Goal: Task Accomplishment & Management: Use online tool/utility

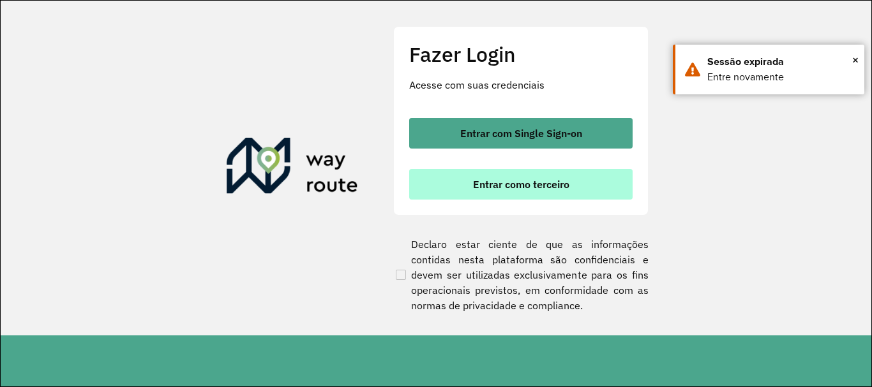
click at [552, 190] on span "Entrar como terceiro" at bounding box center [521, 184] width 96 height 10
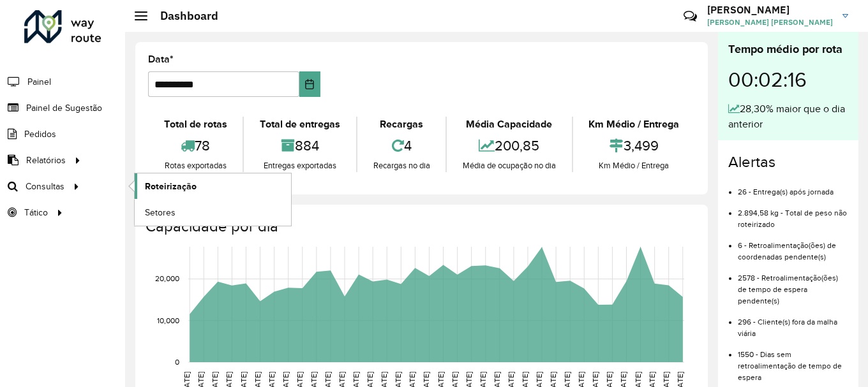
click at [156, 186] on span "Roteirização" at bounding box center [171, 186] width 52 height 13
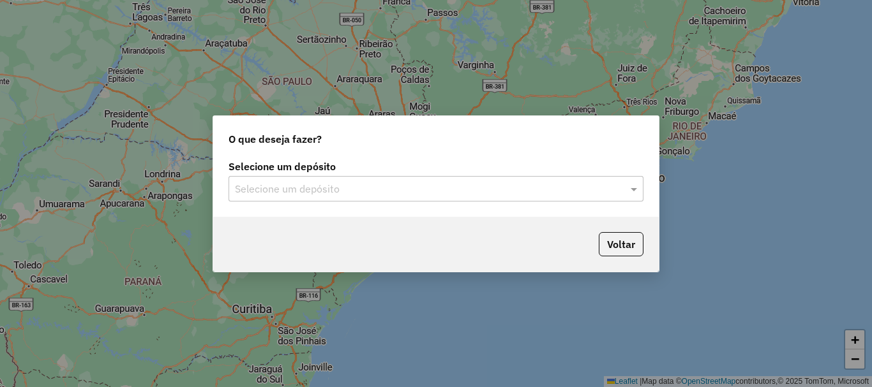
click at [343, 204] on div "Selecione um depósito Selecione um depósito" at bounding box center [436, 187] width 446 height 60
click at [342, 200] on div "Selecione um depósito" at bounding box center [436, 189] width 415 height 26
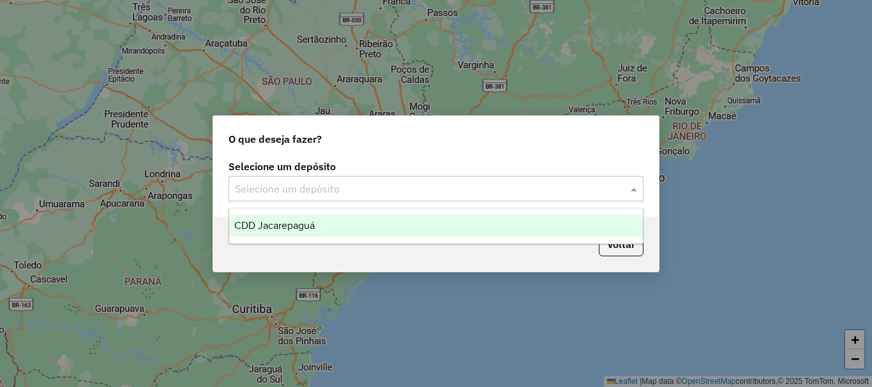
click at [305, 227] on span "CDD Jacarepaguá" at bounding box center [274, 225] width 80 height 11
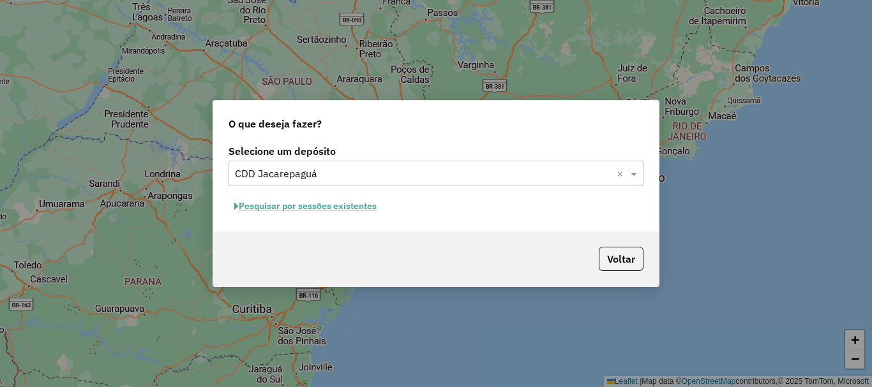
click at [348, 209] on button "Pesquisar por sessões existentes" at bounding box center [306, 207] width 154 height 20
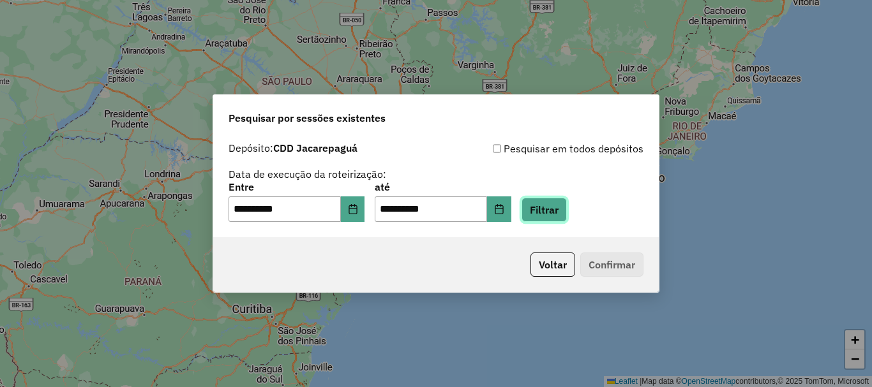
click at [567, 211] on button "Filtrar" at bounding box center [544, 210] width 45 height 24
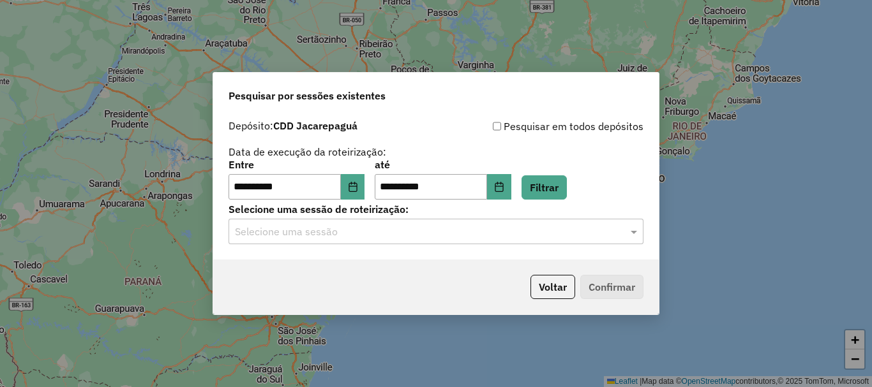
click at [520, 227] on input "text" at bounding box center [423, 232] width 377 height 15
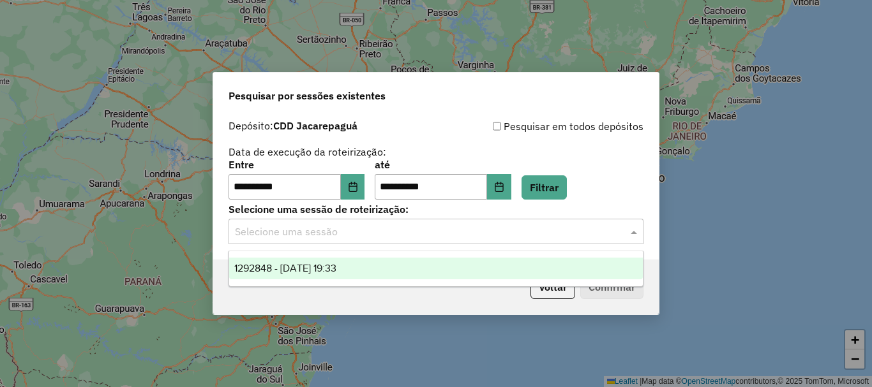
click at [404, 268] on div "1292848 - 11/10/2025 19:33" at bounding box center [436, 269] width 414 height 22
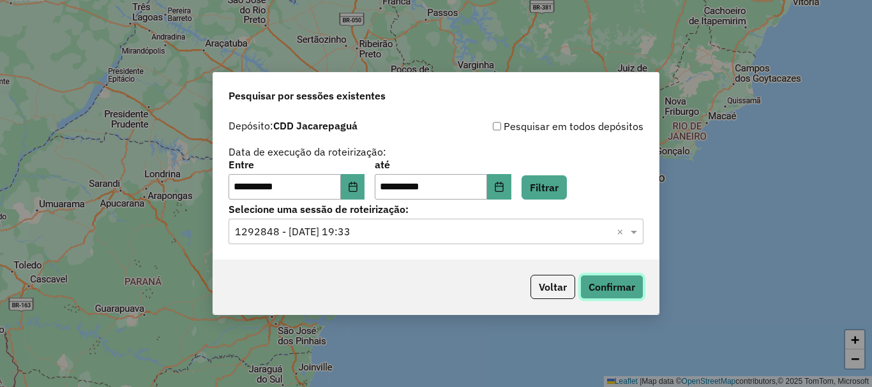
click at [622, 276] on button "Confirmar" at bounding box center [611, 287] width 63 height 24
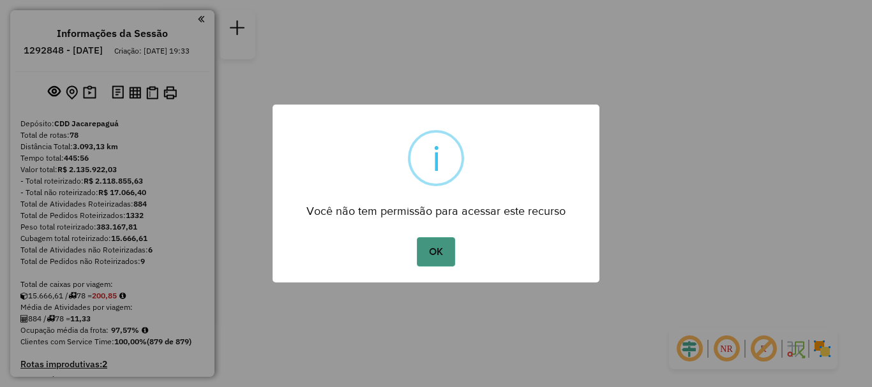
click at [431, 252] on button "OK" at bounding box center [436, 251] width 38 height 29
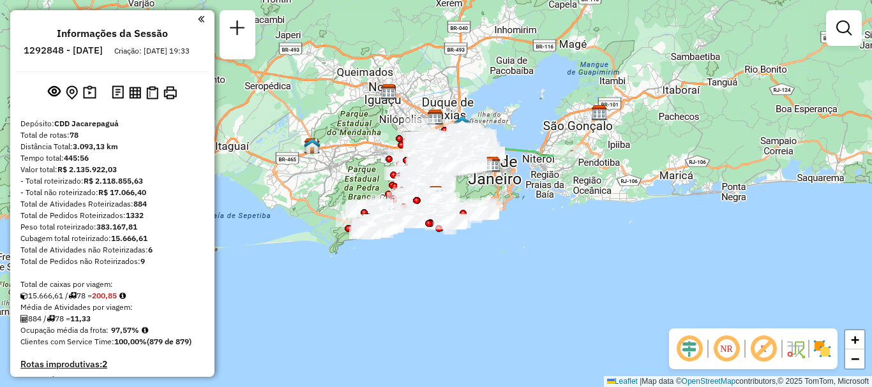
scroll to position [1563, 0]
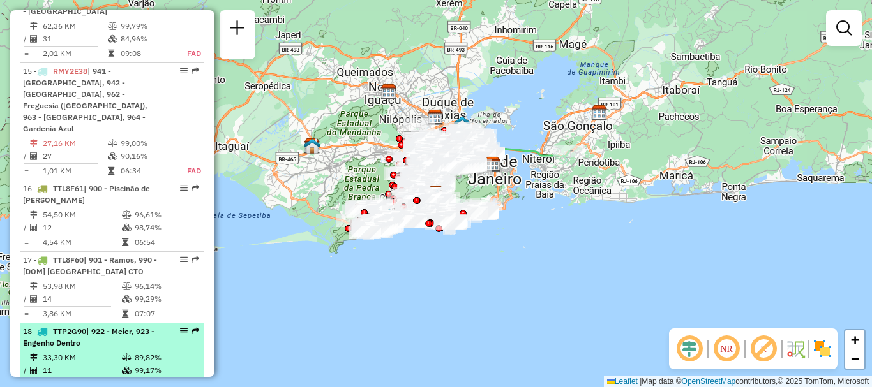
drag, startPoint x: 147, startPoint y: 232, endPoint x: 143, endPoint y: 207, distance: 25.3
click at [147, 365] on td "99,17%" at bounding box center [166, 371] width 64 height 13
select select "**********"
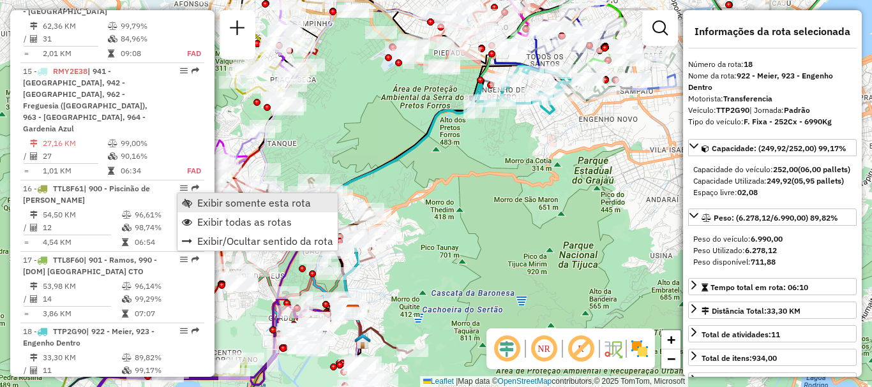
click at [209, 202] on span "Exibir somente esta rota" at bounding box center [254, 203] width 114 height 10
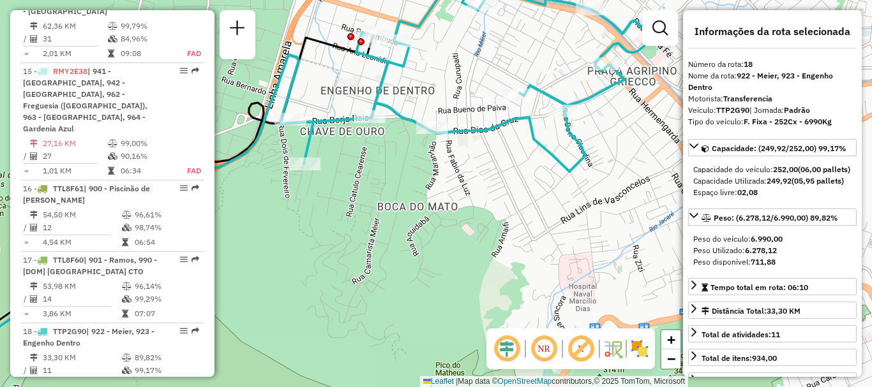
scroll to position [4799, 0]
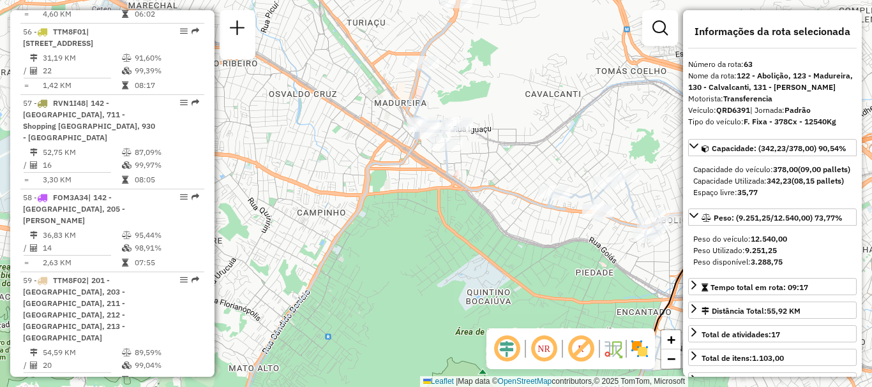
drag, startPoint x: 516, startPoint y: 128, endPoint x: 541, endPoint y: 164, distance: 43.7
click at [541, 164] on div "Janela de atendimento Grade de atendimento Capacidade Transportadoras Veículos …" at bounding box center [436, 193] width 872 height 387
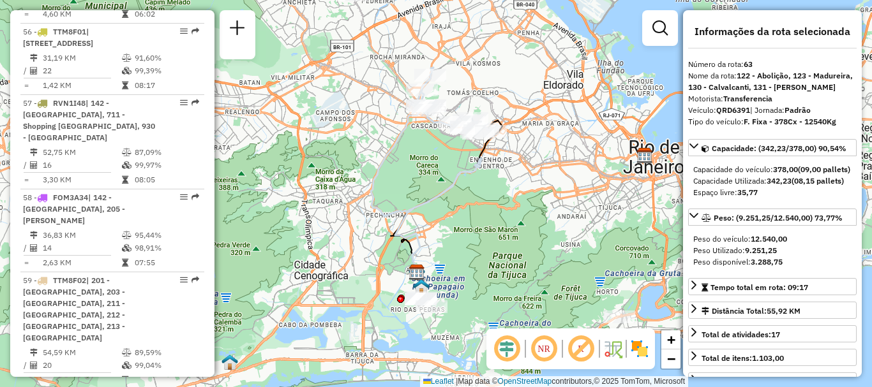
scroll to position [5048, 0]
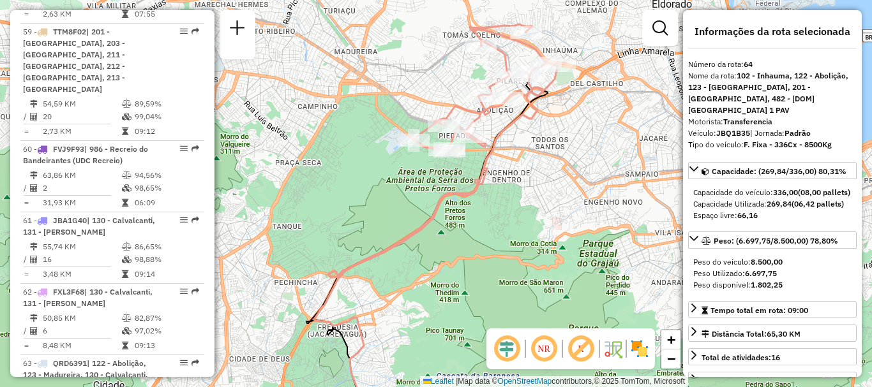
drag, startPoint x: 518, startPoint y: 108, endPoint x: 514, endPoint y: 132, distance: 24.7
click at [514, 132] on icon at bounding box center [428, 238] width 229 height 333
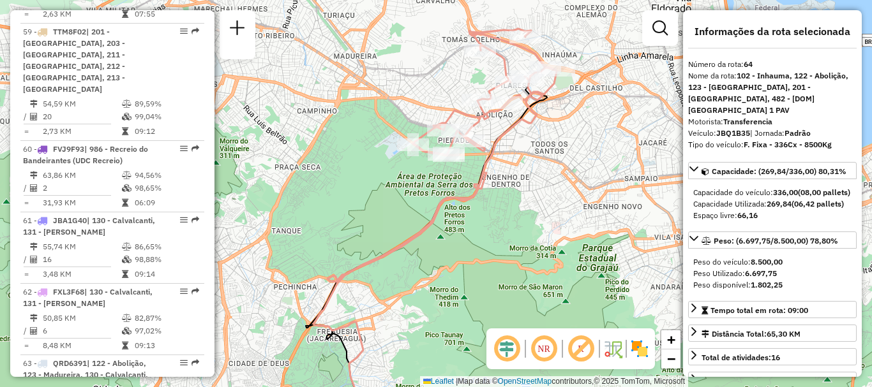
scroll to position [4561, 0]
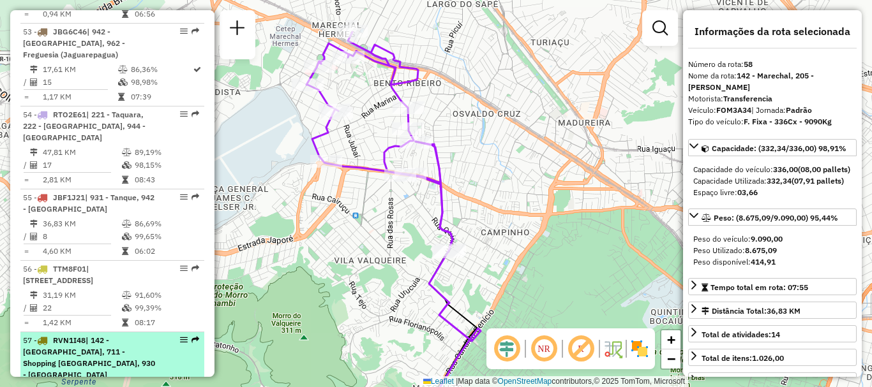
click at [137, 384] on td "87,09%" at bounding box center [166, 390] width 64 height 13
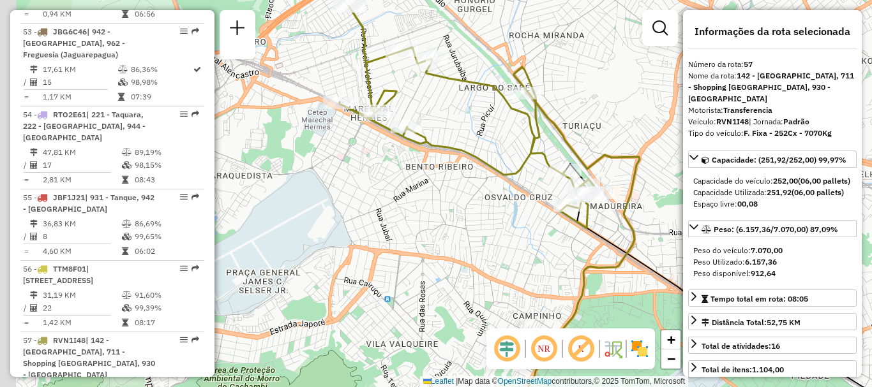
drag, startPoint x: 458, startPoint y: 98, endPoint x: 516, endPoint y: 121, distance: 62.5
click at [516, 121] on div "Janela de atendimento Grade de atendimento Capacidade Transportadoras Veículos …" at bounding box center [436, 193] width 872 height 387
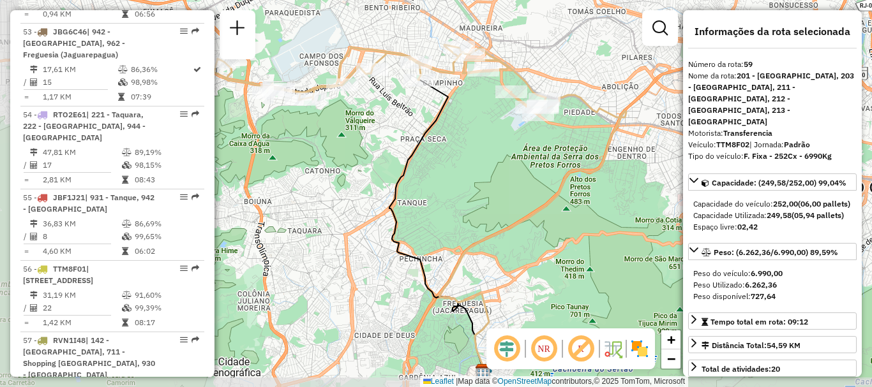
drag, startPoint x: 368, startPoint y: 147, endPoint x: 444, endPoint y: 132, distance: 78.2
click at [444, 132] on div "Janela de atendimento Grade de atendimento Capacidade Transportadoras Veículos …" at bounding box center [436, 193] width 872 height 387
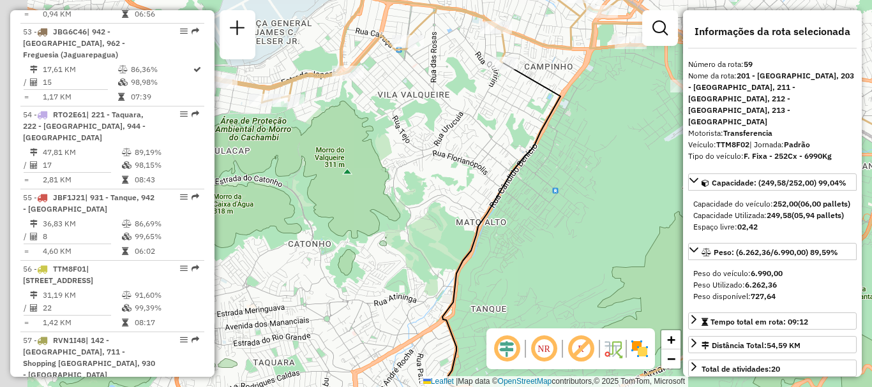
drag, startPoint x: 370, startPoint y: 102, endPoint x: 440, endPoint y: 88, distance: 71.6
click at [440, 88] on div "Janela de atendimento Grade de atendimento Capacidade Transportadoras Veículos …" at bounding box center [436, 193] width 872 height 387
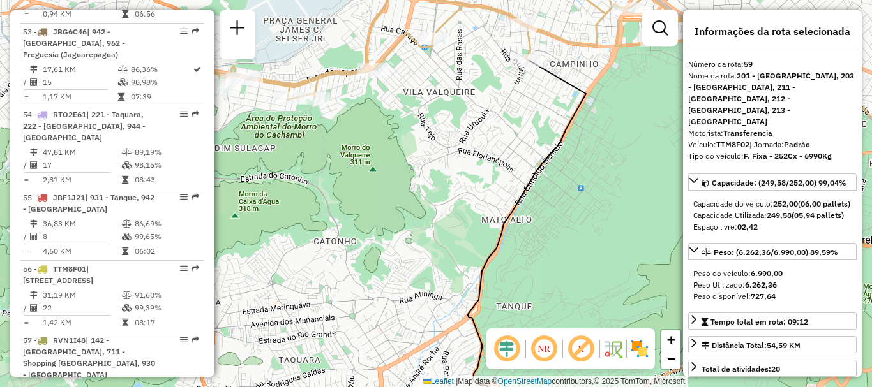
drag, startPoint x: 352, startPoint y: 114, endPoint x: 402, endPoint y: 114, distance: 49.8
click at [402, 114] on div "Janela de atendimento Grade de atendimento Capacidade Transportadoras Veículos …" at bounding box center [436, 193] width 872 height 387
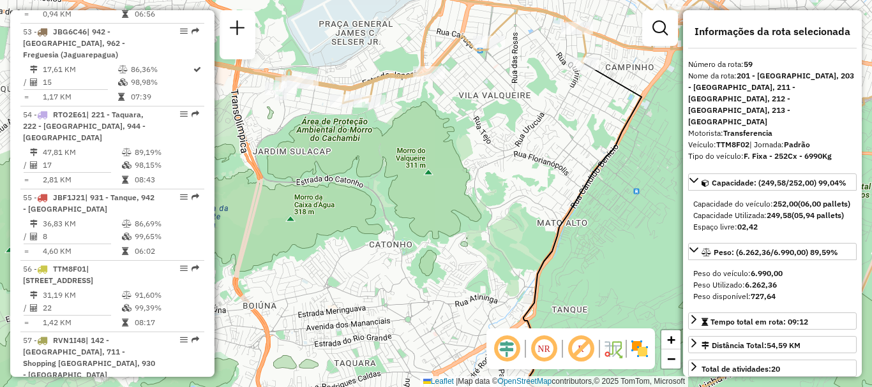
drag, startPoint x: 398, startPoint y: 124, endPoint x: 429, endPoint y: 128, distance: 31.4
click at [429, 128] on div "Janela de atendimento Grade de atendimento Capacidade Transportadoras Veículos …" at bounding box center [436, 193] width 872 height 387
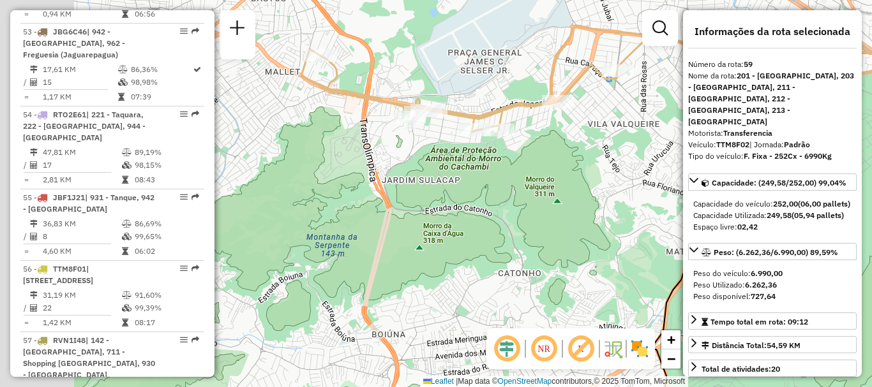
drag, startPoint x: 409, startPoint y: 142, endPoint x: 514, endPoint y: 172, distance: 108.7
click at [514, 172] on div "Janela de atendimento Grade de atendimento Capacidade Transportadoras Veículos …" at bounding box center [436, 193] width 872 height 387
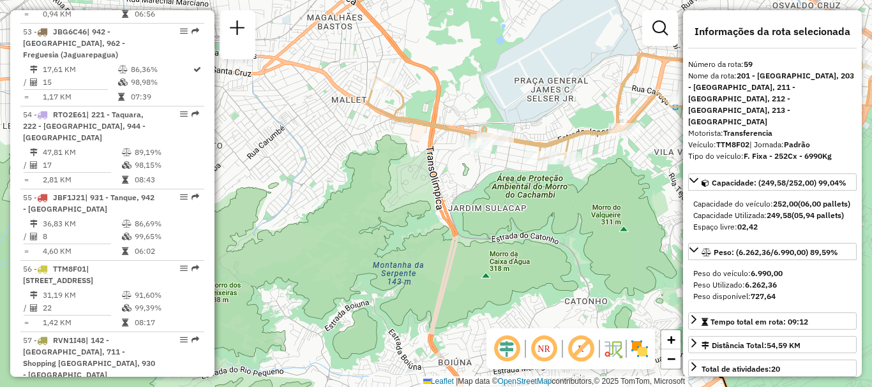
drag, startPoint x: 435, startPoint y: 100, endPoint x: 461, endPoint y: 110, distance: 27.7
click at [461, 110] on div "Janela de atendimento Grade de atendimento Capacidade Transportadoras Veículos …" at bounding box center [436, 193] width 872 height 387
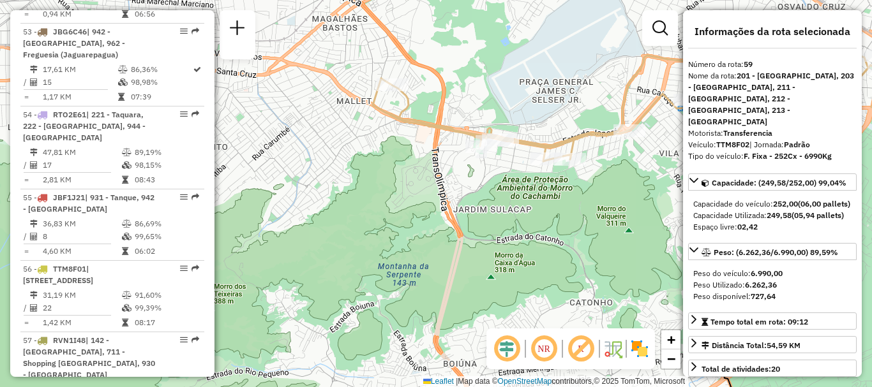
drag, startPoint x: 466, startPoint y: 120, endPoint x: 444, endPoint y: 112, distance: 23.6
click at [447, 114] on div "Janela de atendimento Grade de atendimento Capacidade Transportadoras Veículos …" at bounding box center [436, 193] width 872 height 387
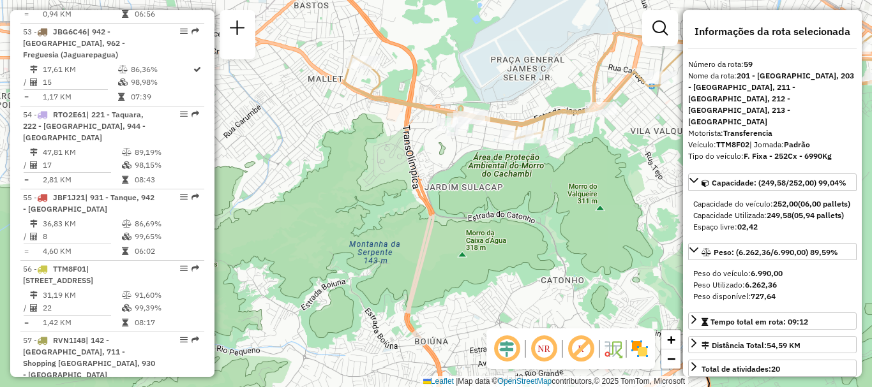
click at [428, 95] on div "Janela de atendimento Grade de atendimento Capacidade Transportadoras Veículos …" at bounding box center [436, 193] width 872 height 387
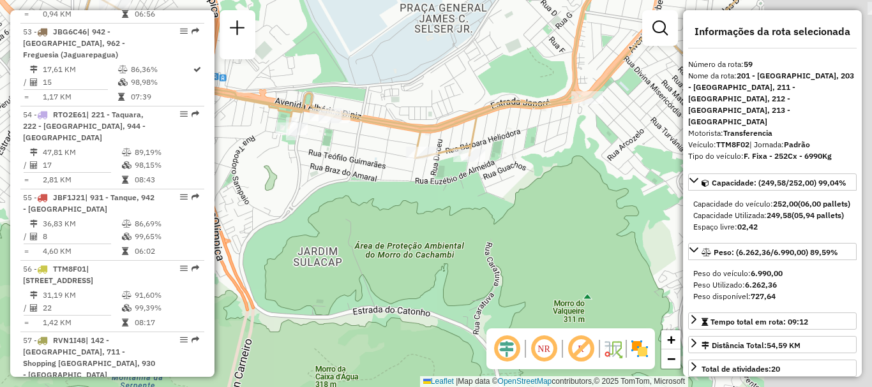
drag, startPoint x: 546, startPoint y: 202, endPoint x: 389, endPoint y: 209, distance: 157.2
click at [420, 209] on div "Janela de atendimento Grade de atendimento Capacidade Transportadoras Veículos …" at bounding box center [436, 193] width 872 height 387
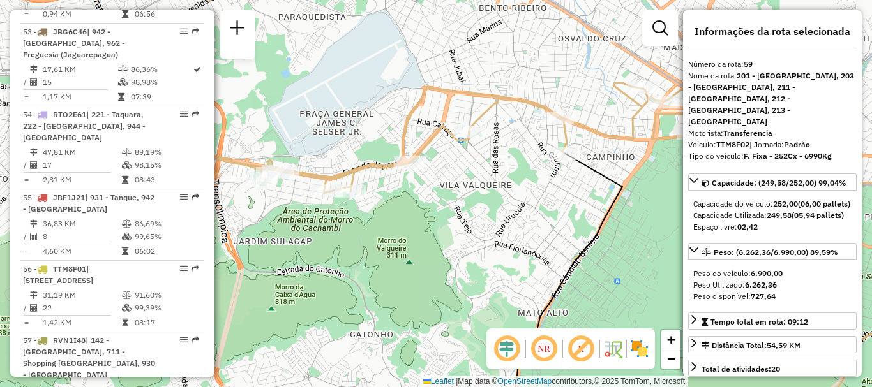
drag, startPoint x: 486, startPoint y: 158, endPoint x: 470, endPoint y: 172, distance: 22.2
click at [477, 174] on div "Janela de atendimento Grade de atendimento Capacidade Transportadoras Veículos …" at bounding box center [436, 193] width 872 height 387
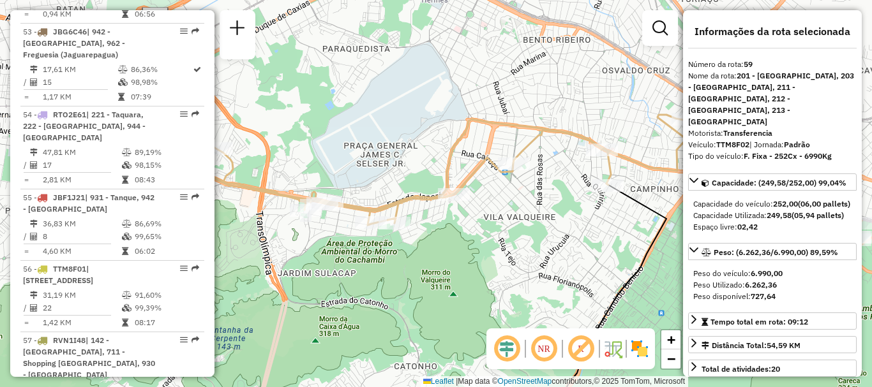
drag, startPoint x: 532, startPoint y: 193, endPoint x: 566, endPoint y: 182, distance: 36.1
click at [566, 182] on div "Janela de atendimento Grade de atendimento Capacidade Transportadoras Veículos …" at bounding box center [436, 193] width 872 height 387
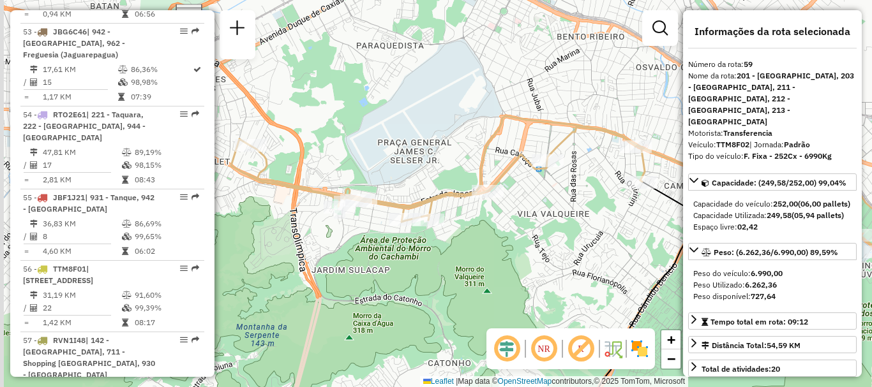
drag, startPoint x: 509, startPoint y: 204, endPoint x: 545, endPoint y: 196, distance: 37.3
click at [541, 199] on div "Janela de atendimento Grade de atendimento Capacidade Transportadoras Veículos …" at bounding box center [436, 193] width 872 height 387
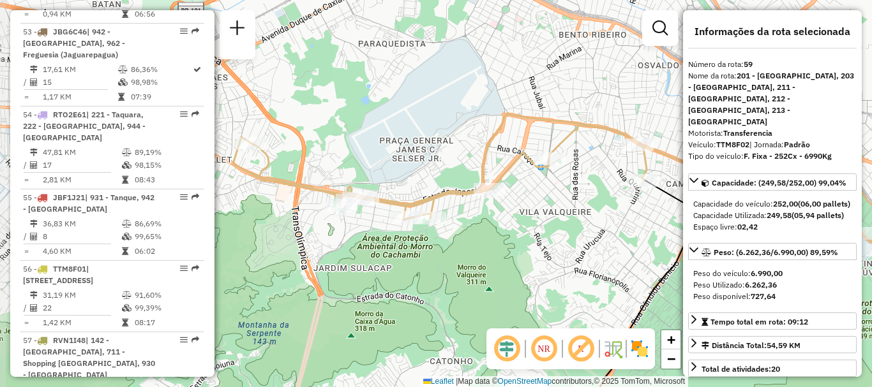
click at [545, 196] on div "Janela de atendimento Grade de atendimento Capacidade Transportadoras Veículos …" at bounding box center [436, 193] width 872 height 387
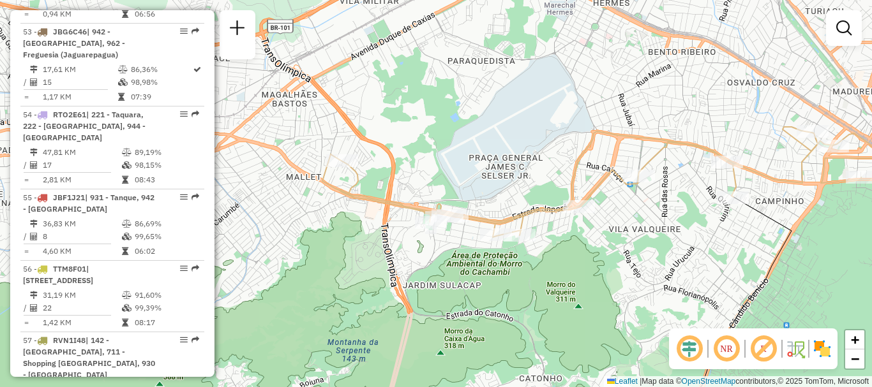
drag, startPoint x: 458, startPoint y: 188, endPoint x: 495, endPoint y: 195, distance: 37.7
click at [495, 195] on div "Janela de atendimento Grade de atendimento Capacidade Transportadoras Veículos …" at bounding box center [436, 193] width 872 height 387
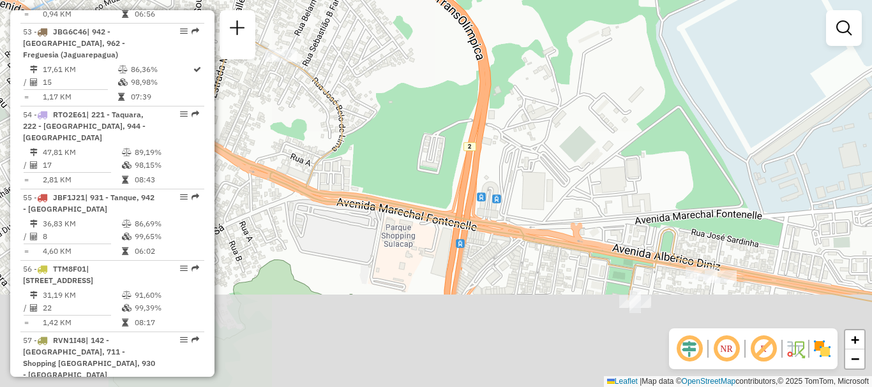
drag, startPoint x: 553, startPoint y: 244, endPoint x: 504, endPoint y: 142, distance: 113.4
click at [504, 142] on div "Janela de atendimento Grade de atendimento Capacidade Transportadoras Veículos …" at bounding box center [436, 193] width 872 height 387
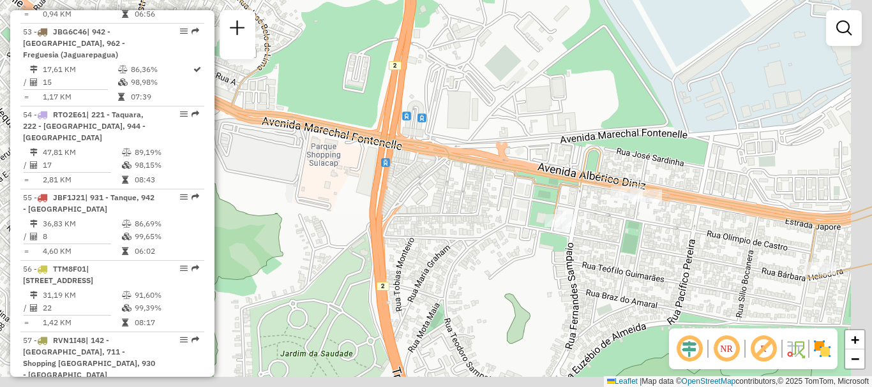
drag, startPoint x: 593, startPoint y: 230, endPoint x: 517, endPoint y: 154, distance: 107.4
click at [518, 155] on div "Janela de atendimento Grade de atendimento Capacidade Transportadoras Veículos …" at bounding box center [436, 193] width 872 height 387
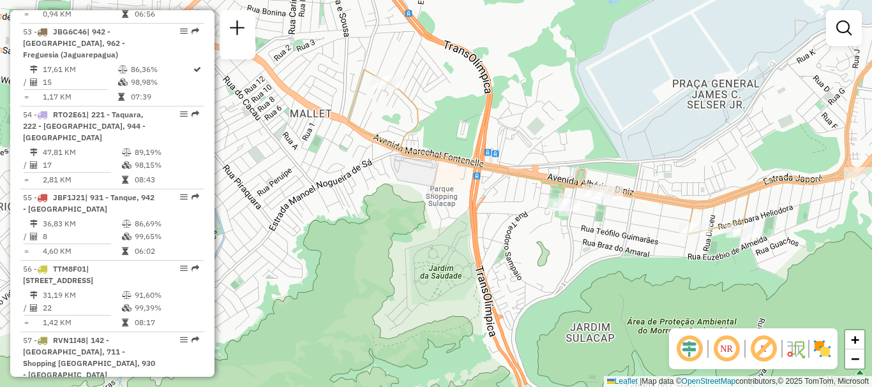
drag, startPoint x: 694, startPoint y: 248, endPoint x: 642, endPoint y: 232, distance: 53.9
click at [642, 232] on div "Janela de atendimento Grade de atendimento Capacidade Transportadoras Veículos …" at bounding box center [436, 193] width 872 height 387
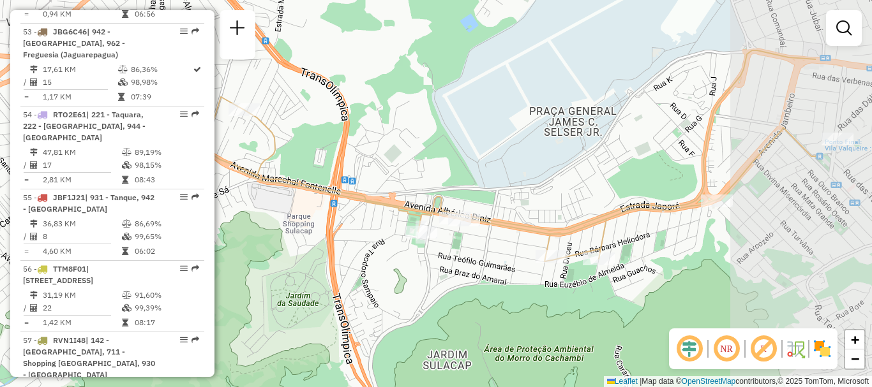
drag, startPoint x: 774, startPoint y: 222, endPoint x: 592, endPoint y: 247, distance: 183.7
click at [592, 247] on div "Rota 59 - Placa TTM8F02 55015932 - MARCELO LINS DE ALBU Janela de atendimento G…" at bounding box center [436, 193] width 872 height 387
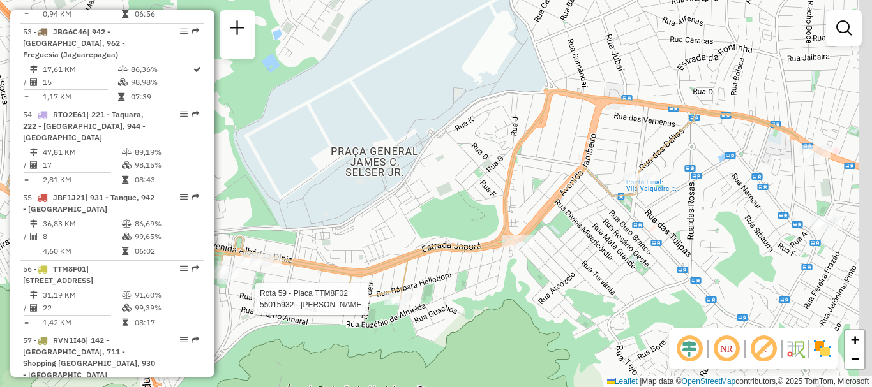
drag, startPoint x: 726, startPoint y: 218, endPoint x: 566, endPoint y: 260, distance: 165.1
click at [566, 260] on div "Rota 59 - Placa TTM8F02 55015932 - MARCELO LINS DE ALBU Janela de atendimento G…" at bounding box center [436, 193] width 872 height 387
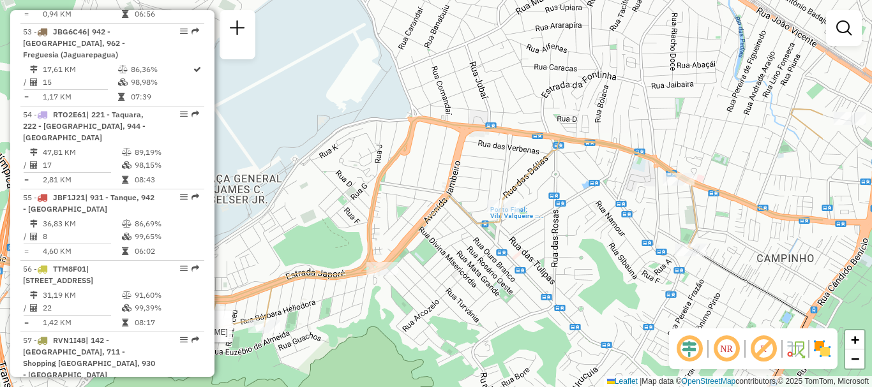
drag, startPoint x: 722, startPoint y: 229, endPoint x: 586, endPoint y: 257, distance: 138.7
click at [586, 257] on div "Rota 59 - Placa TTM8F02 55015932 - MARCELO LINS DE ALBU Janela de atendimento G…" at bounding box center [436, 193] width 872 height 387
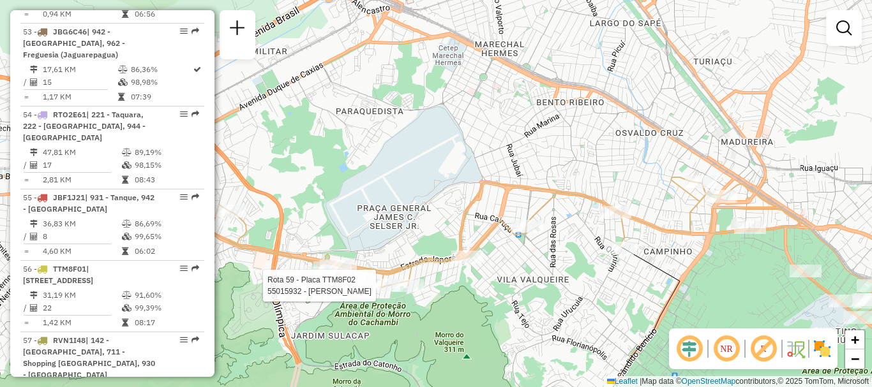
drag, startPoint x: 707, startPoint y: 253, endPoint x: 673, endPoint y: 246, distance: 34.7
click at [673, 246] on div "Rota 59 - Placa TTM8F02 55015932 - MARCELO LINS DE ALBU Janela de atendimento G…" at bounding box center [436, 193] width 872 height 387
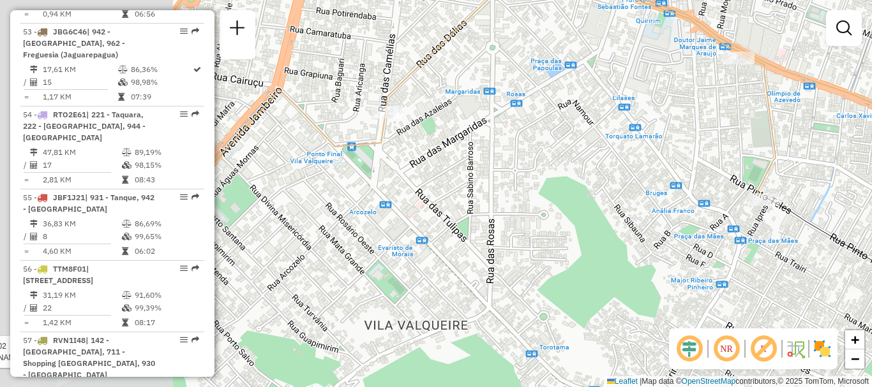
drag, startPoint x: 412, startPoint y: 289, endPoint x: 636, endPoint y: 250, distance: 227.5
click at [635, 250] on div "Rota 59 - Placa TTM8F02 55015932 - MARCELO LINS DE ALBU Janela de atendimento G…" at bounding box center [436, 193] width 872 height 387
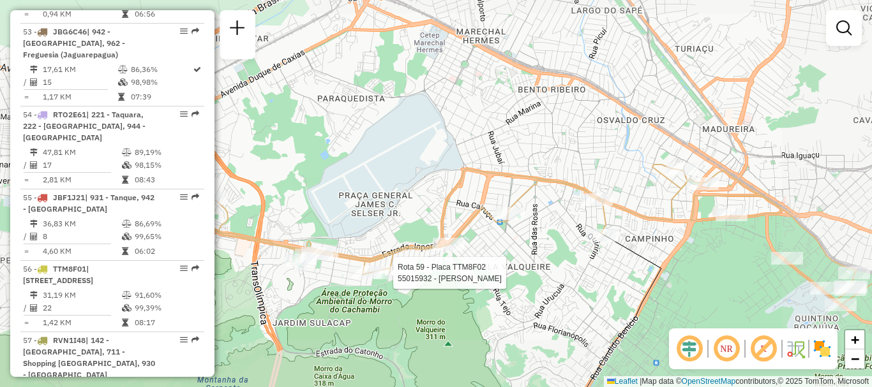
drag, startPoint x: 474, startPoint y: 264, endPoint x: 649, endPoint y: 205, distance: 184.1
click at [649, 205] on div "Rota 59 - Placa TTM8F02 55015932 - MARCELO LINS DE ALBU Janela de atendimento G…" at bounding box center [436, 193] width 872 height 387
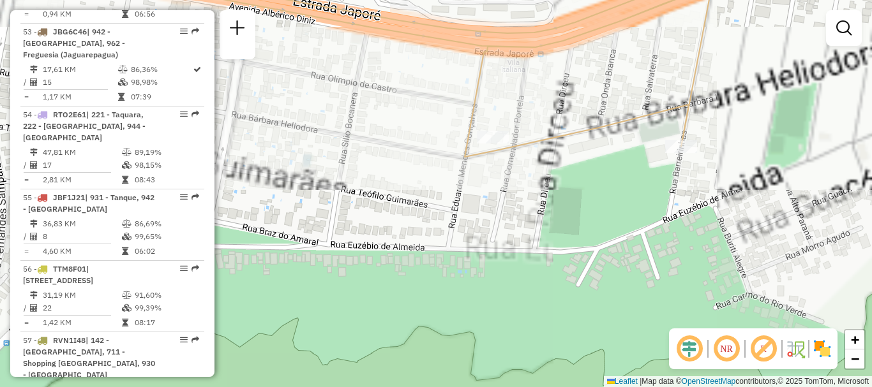
drag, startPoint x: 352, startPoint y: 259, endPoint x: 593, endPoint y: 375, distance: 267.5
click at [593, 375] on div "Janela de atendimento Grade de atendimento Capacidade Transportadoras Veículos …" at bounding box center [436, 193] width 872 height 387
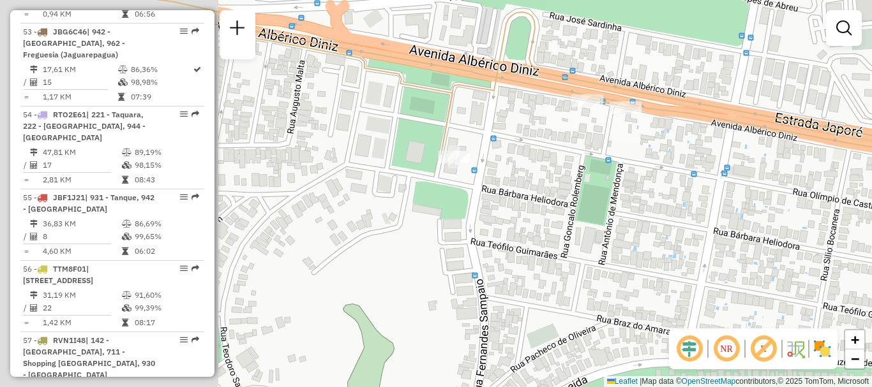
drag, startPoint x: 477, startPoint y: 285, endPoint x: 711, endPoint y: 281, distance: 233.7
click at [716, 284] on div "Janela de atendimento Grade de atendimento Capacidade Transportadoras Veículos …" at bounding box center [436, 193] width 872 height 387
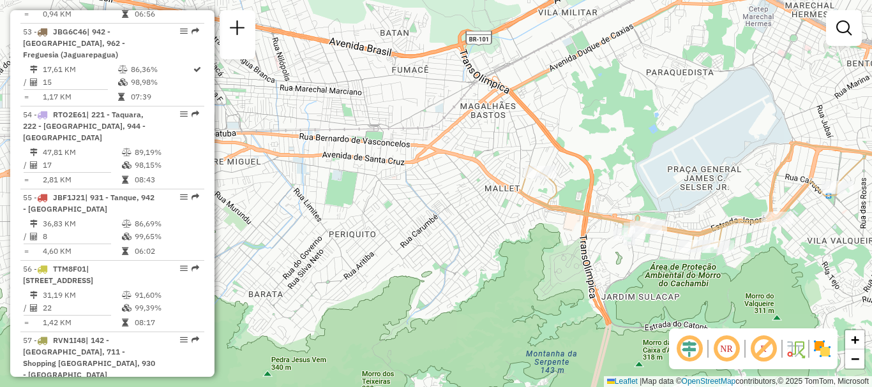
drag, startPoint x: 723, startPoint y: 229, endPoint x: 612, endPoint y: 164, distance: 129.0
click at [612, 164] on div "Janela de atendimento Grade de atendimento Capacidade Transportadoras Veículos …" at bounding box center [436, 193] width 872 height 387
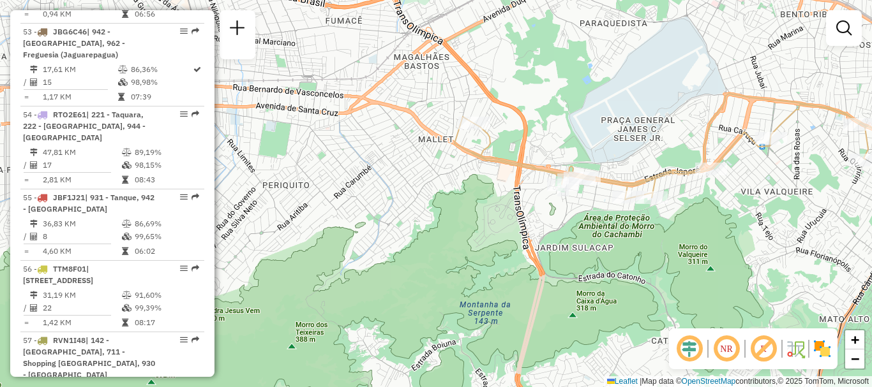
drag, startPoint x: 782, startPoint y: 179, endPoint x: 703, endPoint y: 199, distance: 81.8
click at [762, 186] on div "Janela de atendimento Grade de atendimento Capacidade Transportadoras Veículos …" at bounding box center [436, 193] width 872 height 387
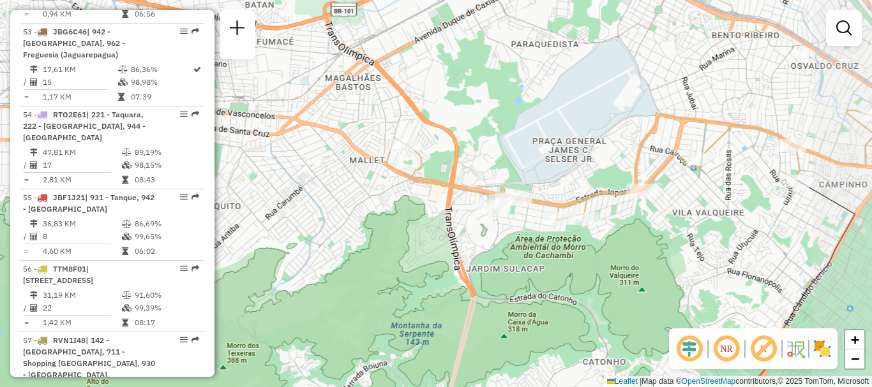
drag, startPoint x: 703, startPoint y: 199, endPoint x: 601, endPoint y: 214, distance: 102.6
click at [608, 216] on div "Janela de atendimento Grade de atendimento Capacidade Transportadoras Veículos …" at bounding box center [436, 193] width 872 height 387
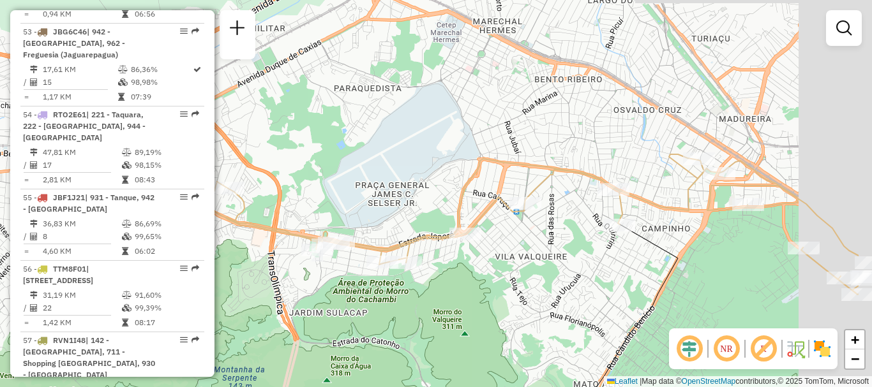
drag, startPoint x: 774, startPoint y: 173, endPoint x: 663, endPoint y: 212, distance: 117.7
click at [663, 212] on icon at bounding box center [534, 224] width 650 height 140
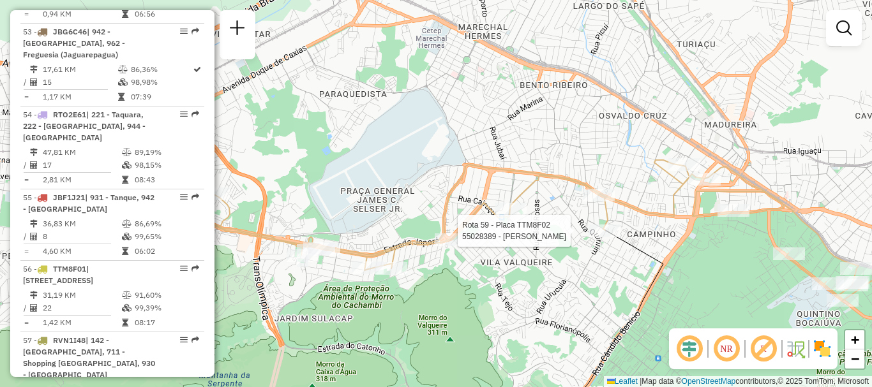
scroll to position [5048, 0]
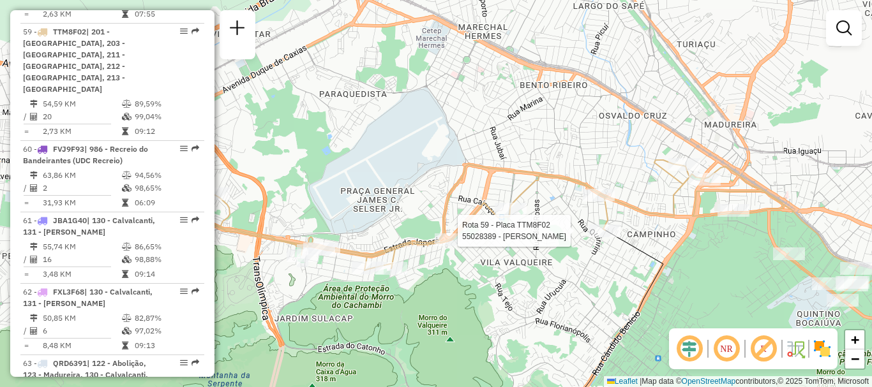
select select "**********"
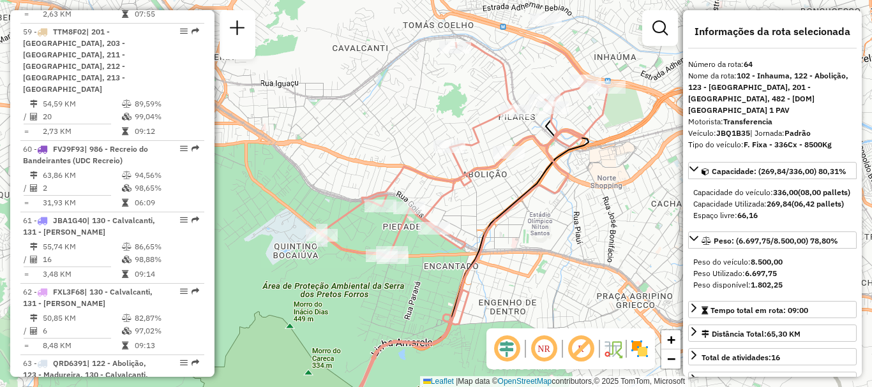
drag, startPoint x: 511, startPoint y: 58, endPoint x: 508, endPoint y: 139, distance: 81.1
click at [508, 139] on div "Janela de atendimento Grade de atendimento Capacidade Transportadoras Veículos …" at bounding box center [436, 193] width 872 height 387
